Goal: Task Accomplishment & Management: Complete application form

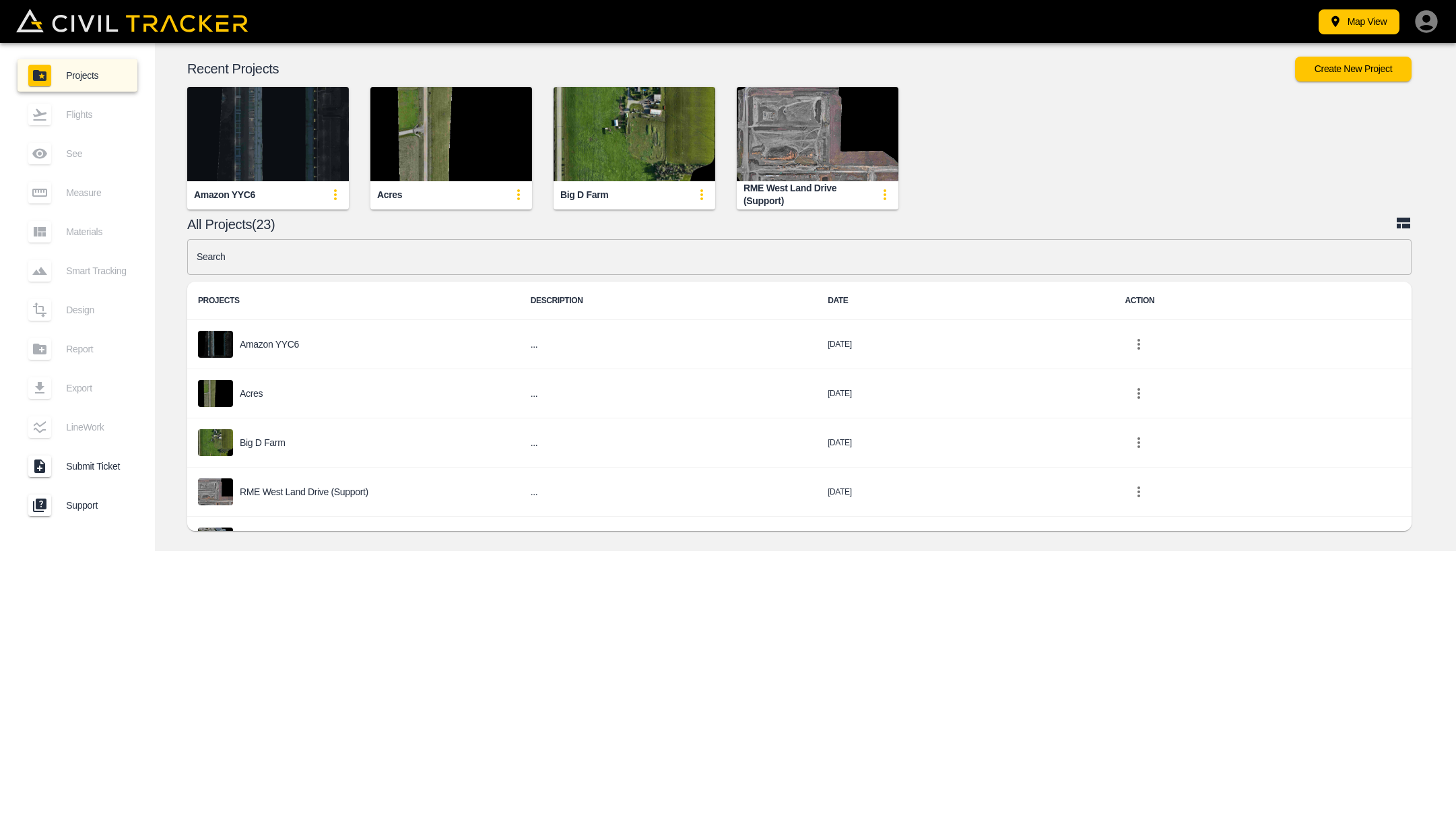
click at [250, 163] on img "button" at bounding box center [268, 134] width 162 height 95
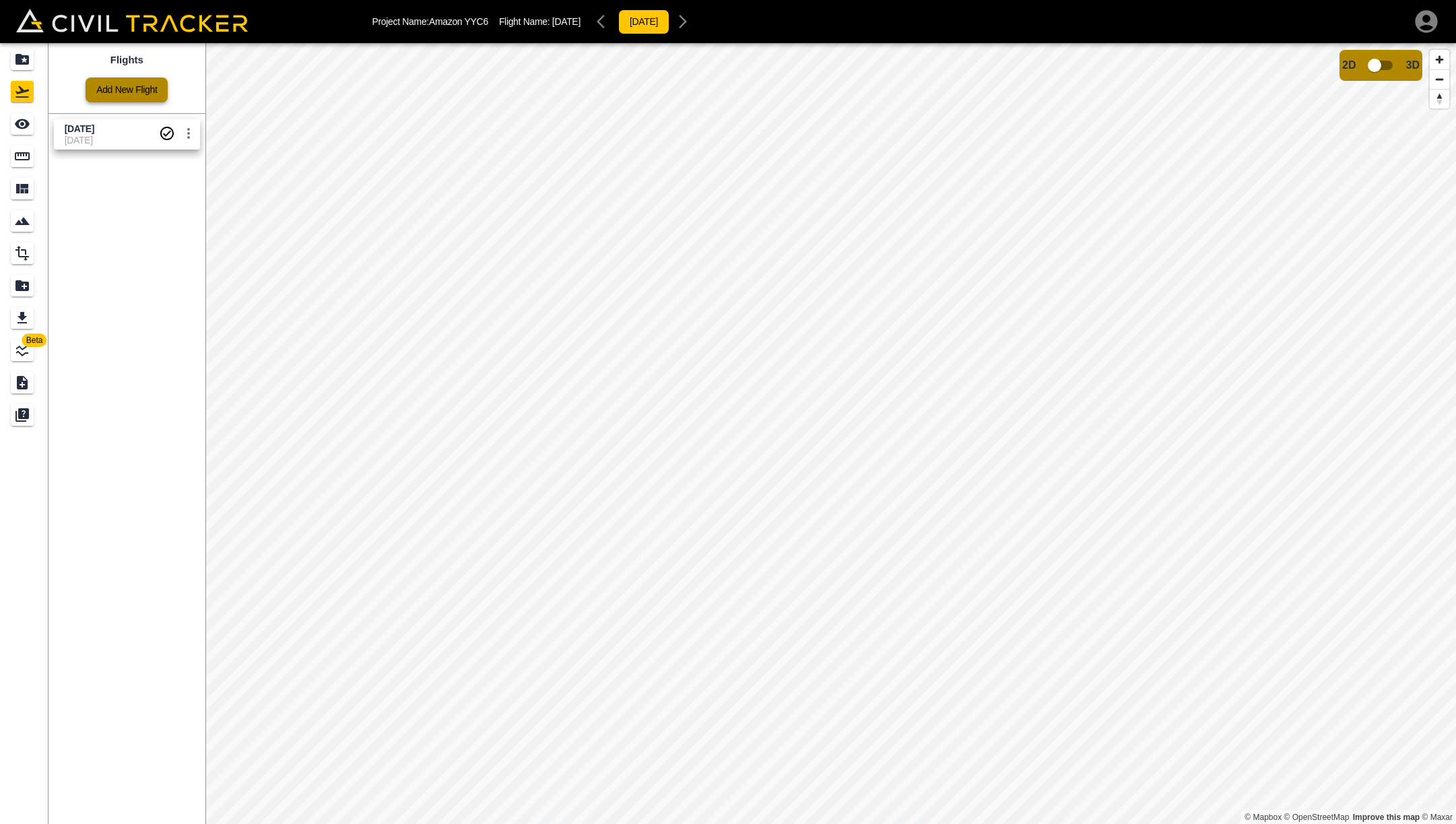
click at [136, 88] on link "Add New Flight" at bounding box center [126, 90] width 82 height 25
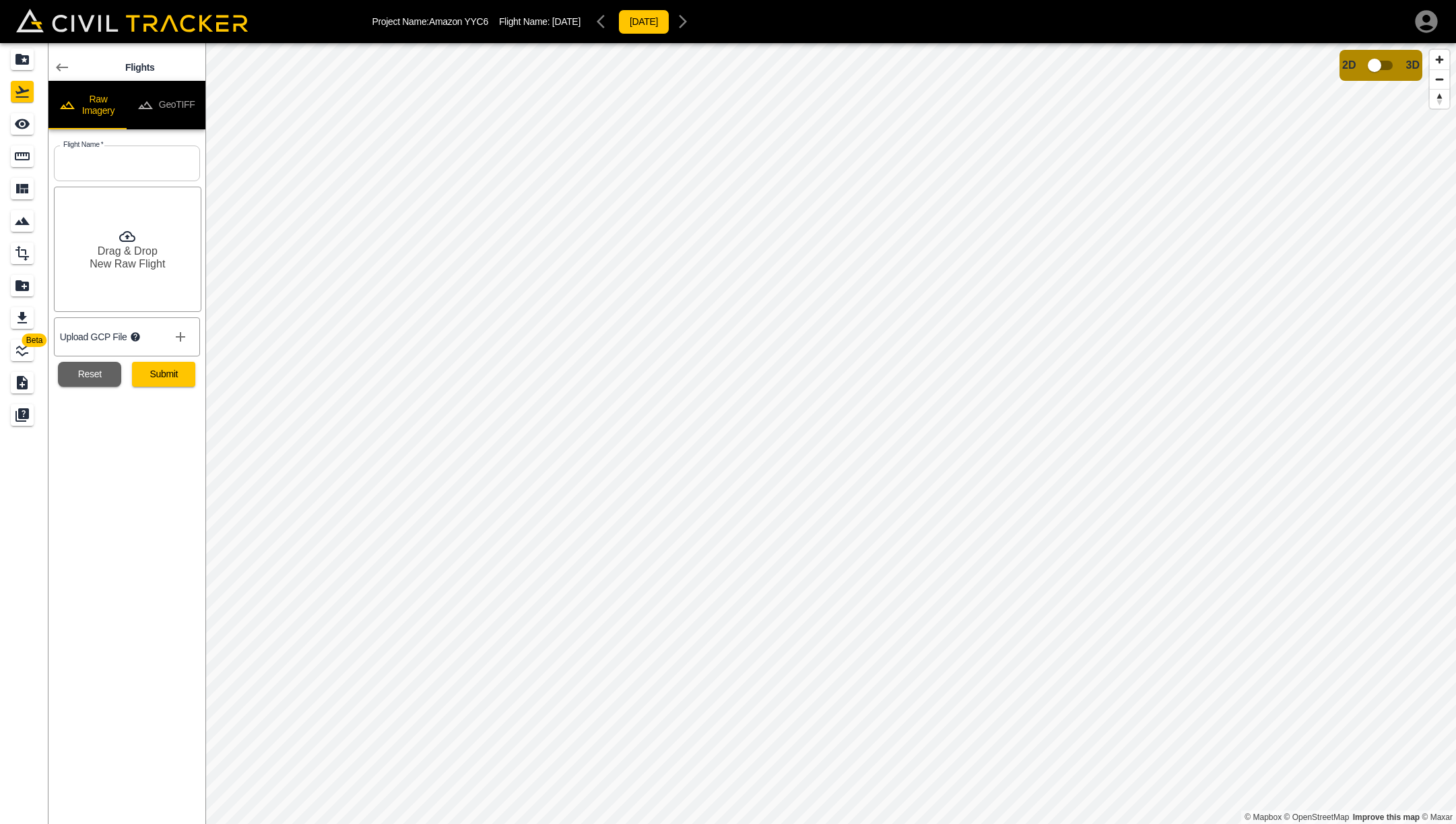
click at [93, 157] on input "text" at bounding box center [127, 163] width 146 height 36
type input "[DATE]"
click at [185, 377] on button "Submit" at bounding box center [164, 374] width 64 height 25
